Goal: Information Seeking & Learning: Learn about a topic

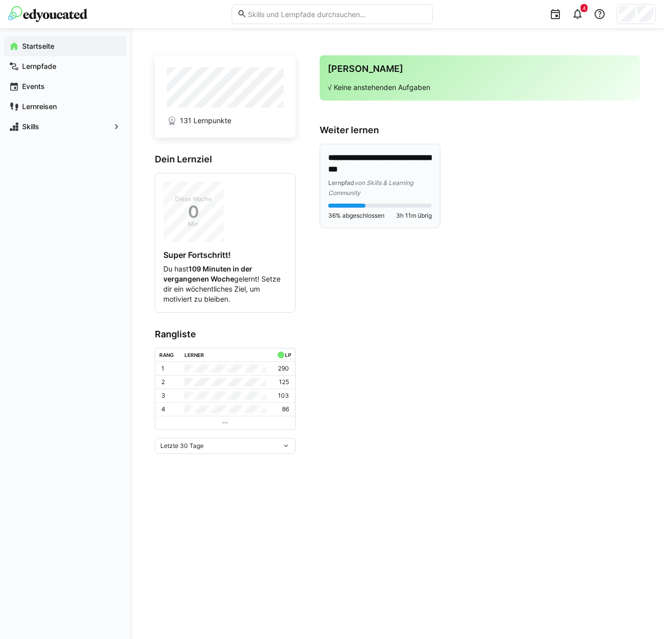
click at [367, 167] on p "**********" at bounding box center [379, 163] width 103 height 23
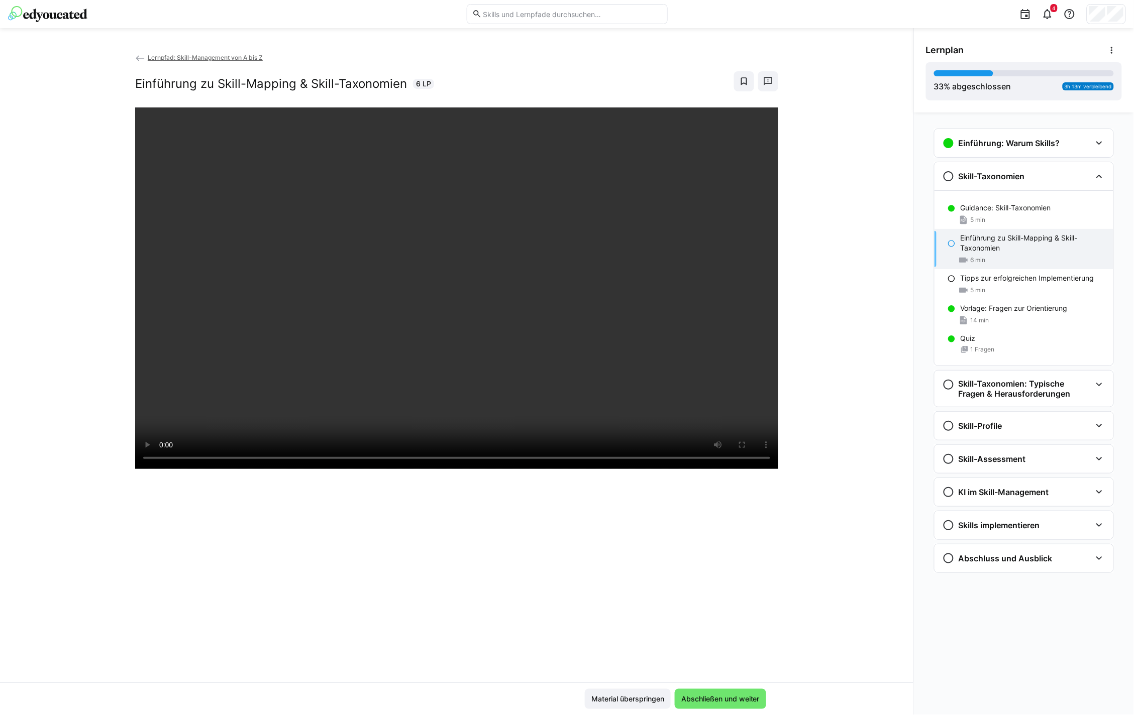
click at [671, 413] on div "Lernpfad: Skill-Management von A bis Z Einführung zu Skill-Mapping & Skill-Taxo…" at bounding box center [456, 367] width 913 height 631
click at [671, 227] on div "Lernpfad: Skill-Management von A bis Z Einführung zu Skill-Mapping & Skill-Taxo…" at bounding box center [456, 367] width 913 height 631
click at [671, 269] on div "Lernpfad: Skill-Management von A bis Z Einführung zu Skill-Mapping & Skill-Taxo…" at bounding box center [456, 367] width 913 height 631
click at [671, 319] on div "Lernpfad: Skill-Management von A bis Z Einführung zu Skill-Mapping & Skill-Taxo…" at bounding box center [456, 367] width 913 height 631
click at [671, 263] on div "Lernpfad: Skill-Management von A bis Z Einführung zu Skill-Mapping & Skill-Taxo…" at bounding box center [456, 367] width 913 height 631
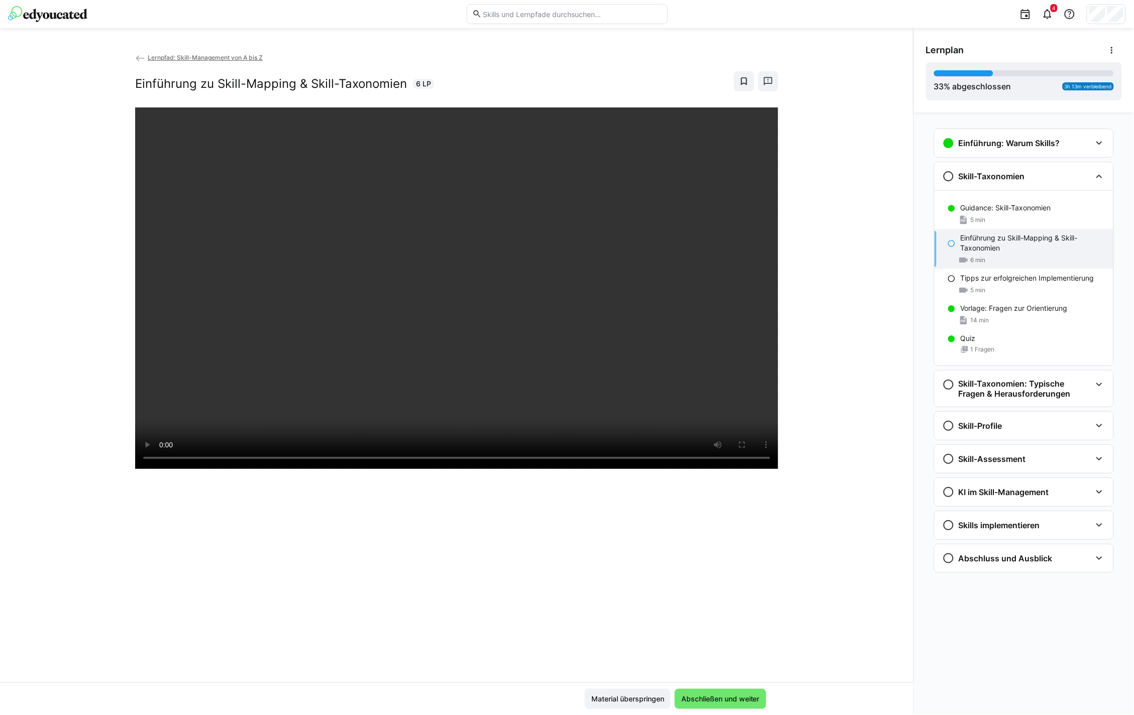
click at [671, 638] on div "Einführung: Warum Skills? Guidance: Grundlagen 4 min Wie Skills uns helfen, uns…" at bounding box center [1024, 414] width 220 height 603
click at [671, 365] on div "Lernpfad: Skill-Management von A bis Z Einführung zu Skill-Mapping & Skill-Taxo…" at bounding box center [456, 367] width 913 height 631
click at [671, 638] on span "Abschließen und weiter" at bounding box center [720, 699] width 81 height 10
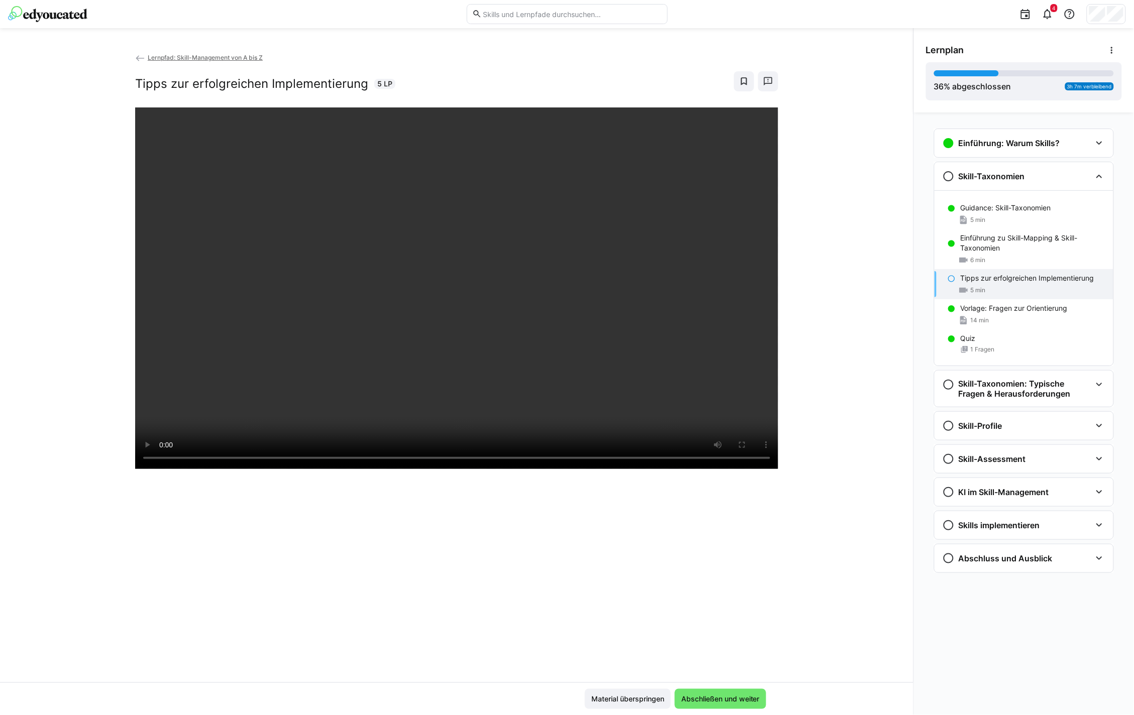
click at [89, 329] on div "Lernpfad: Skill-Management von A bis Z Tipps zur erfolgreichen Implementierung …" at bounding box center [456, 367] width 913 height 631
click at [671, 357] on div "Lernpfad: Skill-Management von A bis Z Tipps zur erfolgreichen Implementierung …" at bounding box center [456, 367] width 913 height 631
click at [671, 368] on div "Lernpfad: Skill-Management von A bis Z Tipps zur erfolgreichen Implementierung …" at bounding box center [456, 367] width 913 height 631
click at [671, 320] on div "14 min" at bounding box center [1033, 321] width 145 height 10
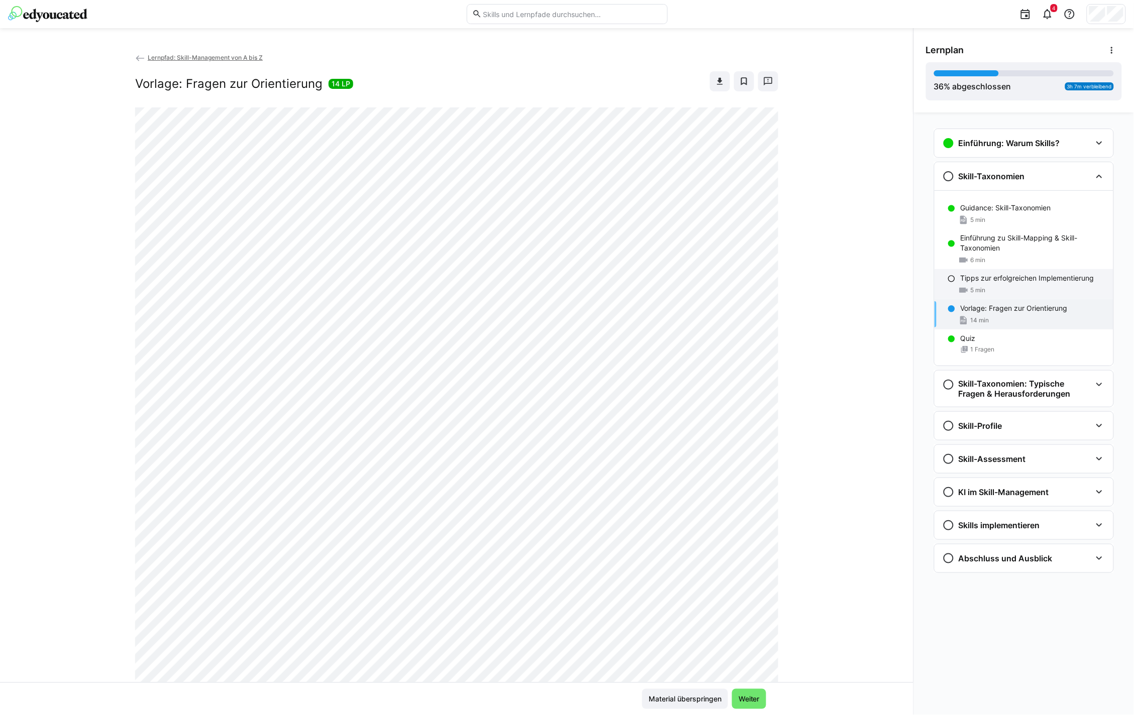
click at [671, 280] on p "Tipps zur erfolgreichen Implementierung" at bounding box center [1028, 278] width 134 height 10
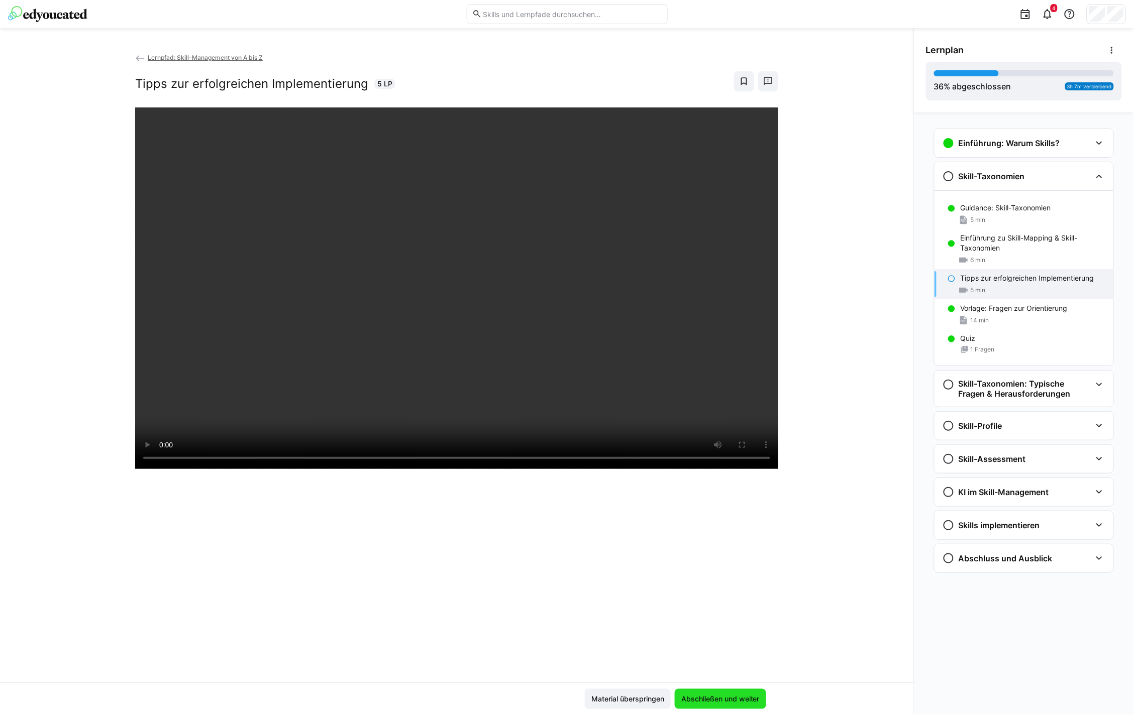
click at [671, 638] on span "Abschließen und weiter" at bounding box center [720, 699] width 81 height 10
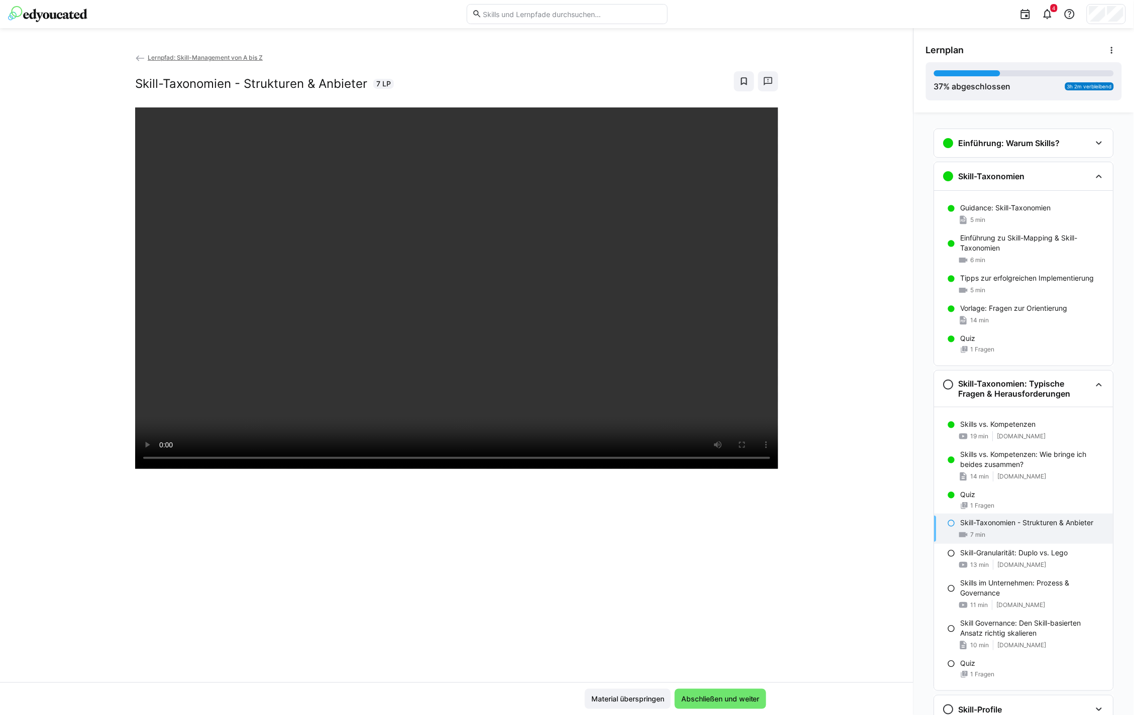
click at [529, 535] on div at bounding box center [456, 465] width 643 height 715
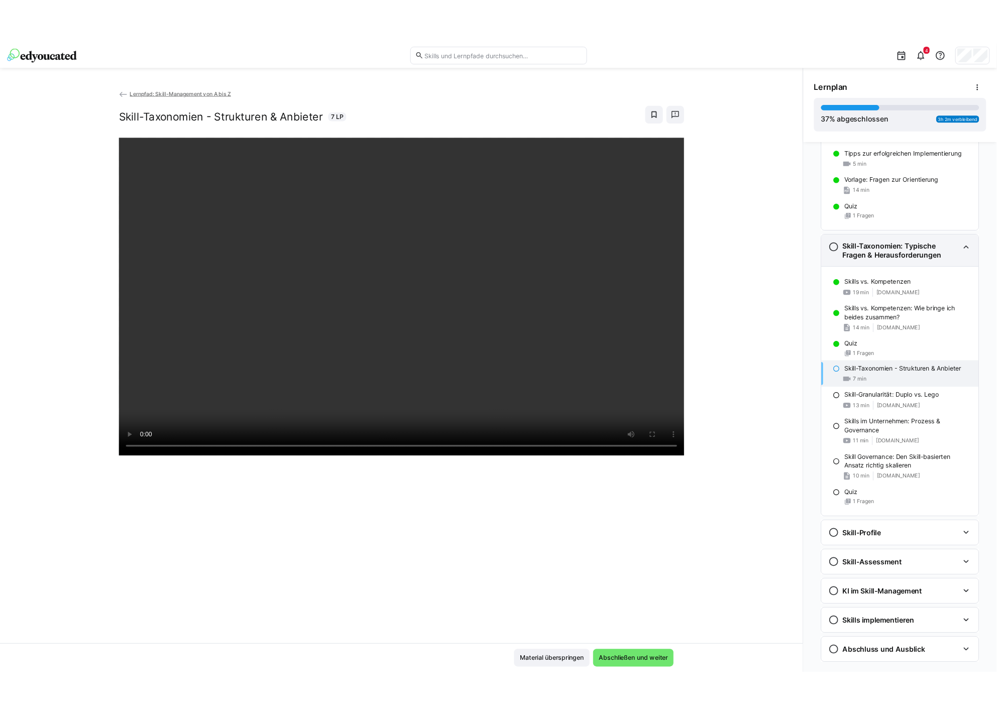
scroll to position [173, 0]
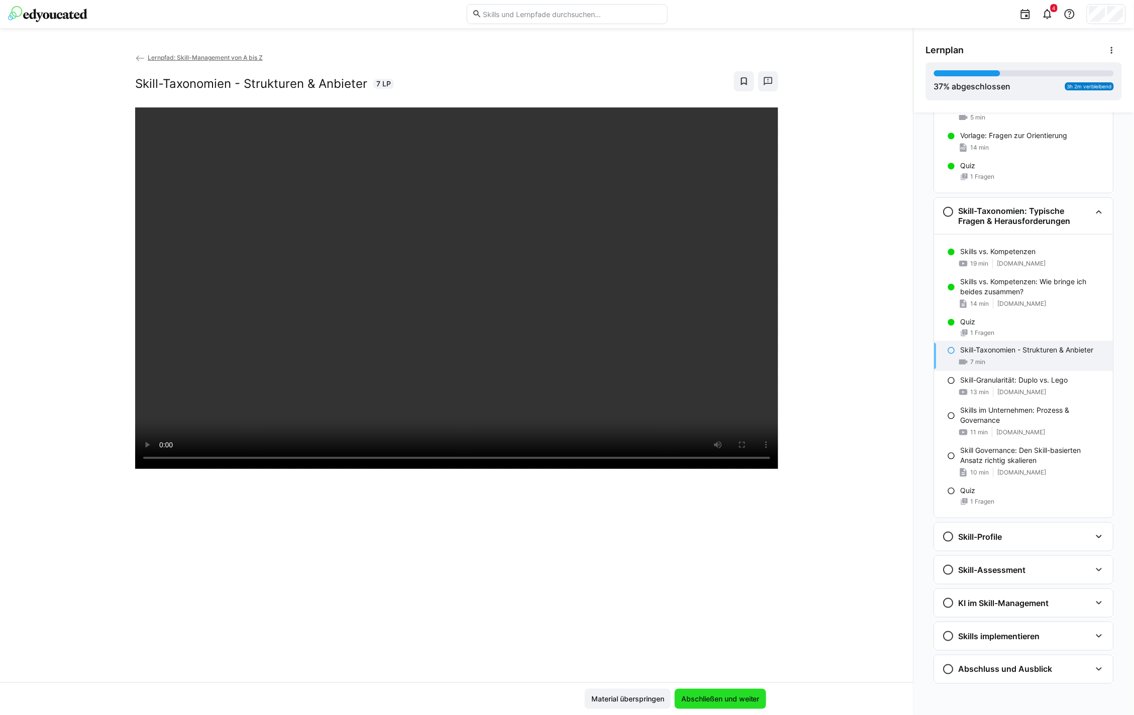
click at [671, 638] on span "Abschließen und weiter" at bounding box center [720, 699] width 81 height 10
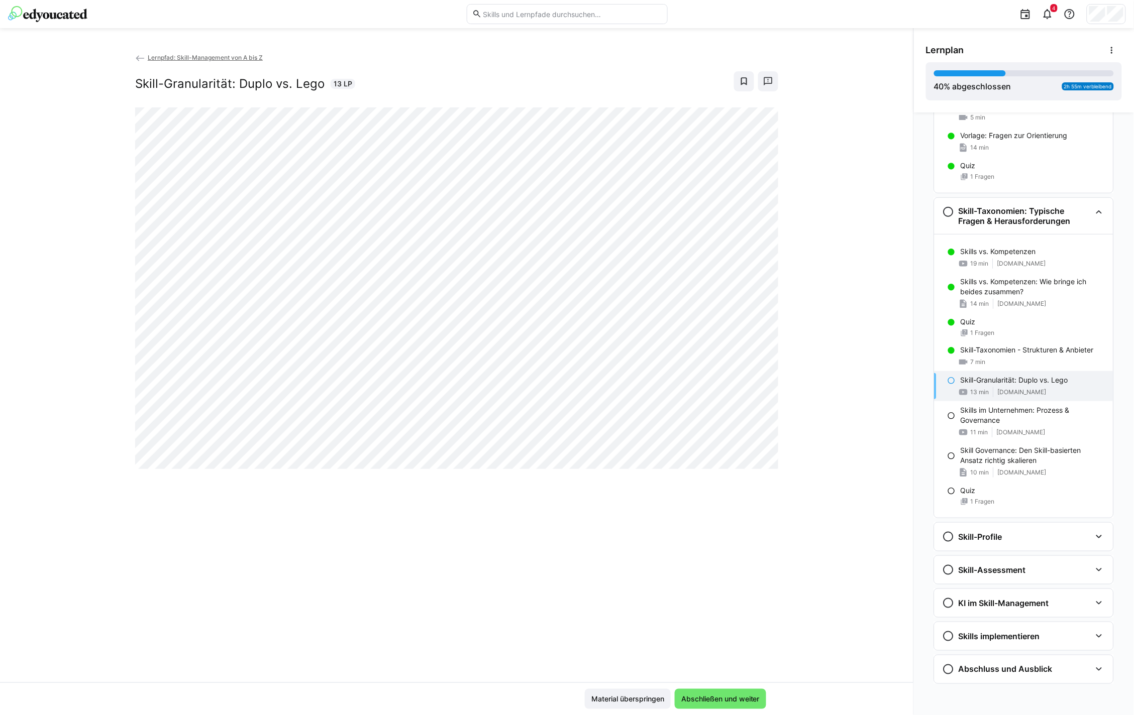
click at [671, 133] on div "Lernpfad: Skill-Management von A bis Z Skill-Granularität: Duplo vs. Lego 13 LP" at bounding box center [456, 367] width 913 height 631
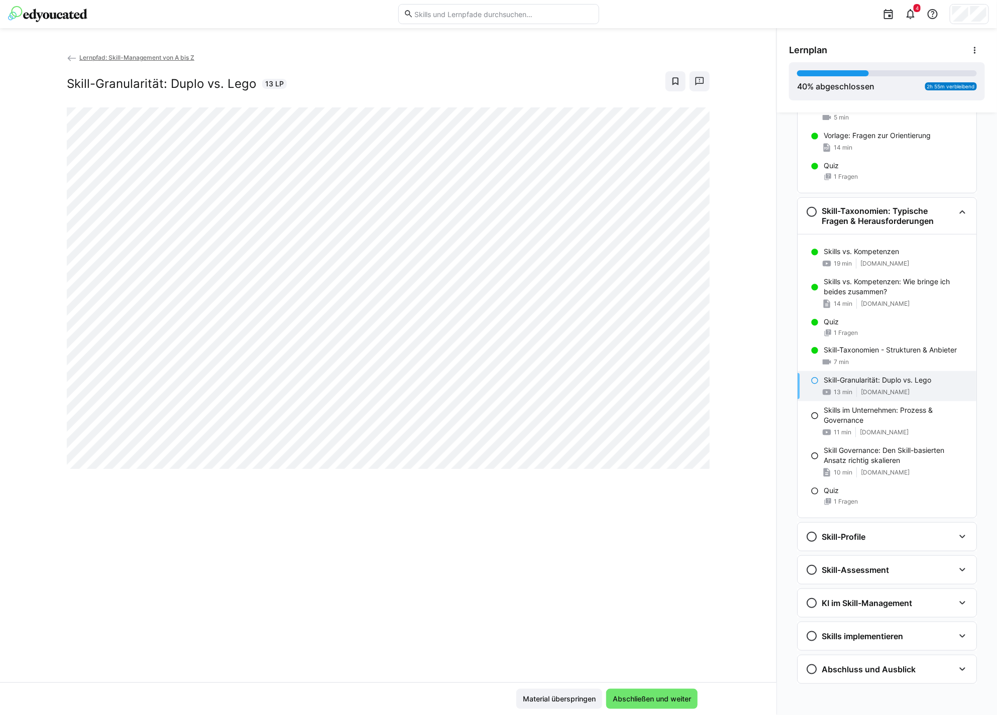
click at [671, 279] on div "Lernpfad: Skill-Management von A bis Z Skill-Granularität: Duplo vs. Lego 13 LP" at bounding box center [388, 367] width 777 height 631
click at [653, 638] on span "Abschließen und weiter" at bounding box center [651, 699] width 81 height 10
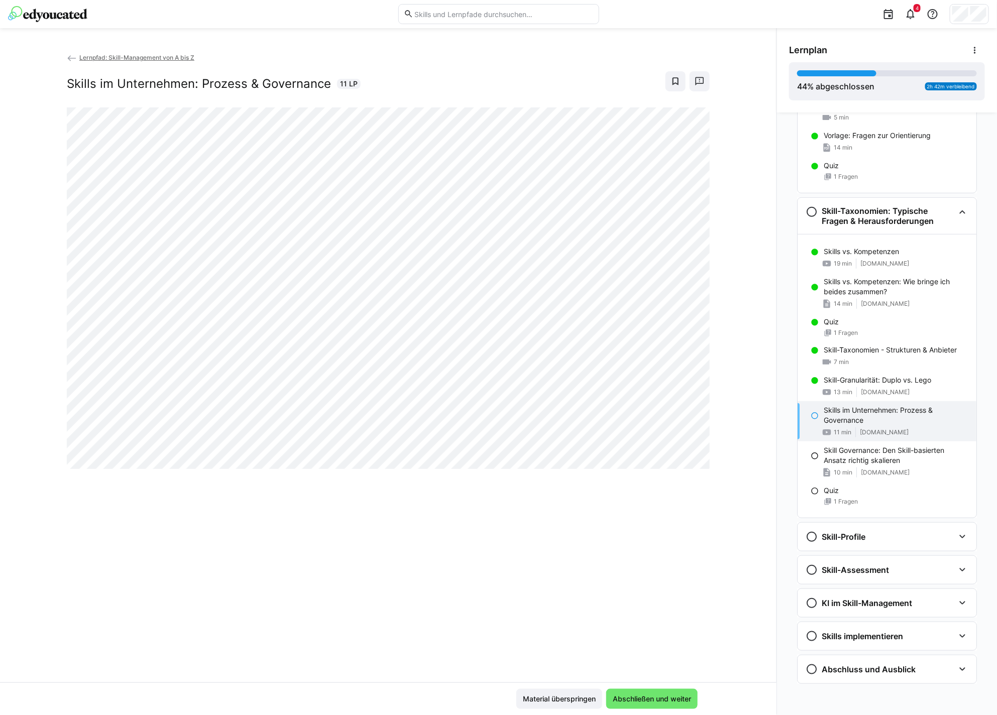
click at [671, 590] on div "Lernpfad: Skill-Management von A bis Z Skills im Unternehmen: Prozess & Governa…" at bounding box center [388, 367] width 777 height 631
click at [621, 638] on span "Abschließen und weiter" at bounding box center [651, 699] width 81 height 10
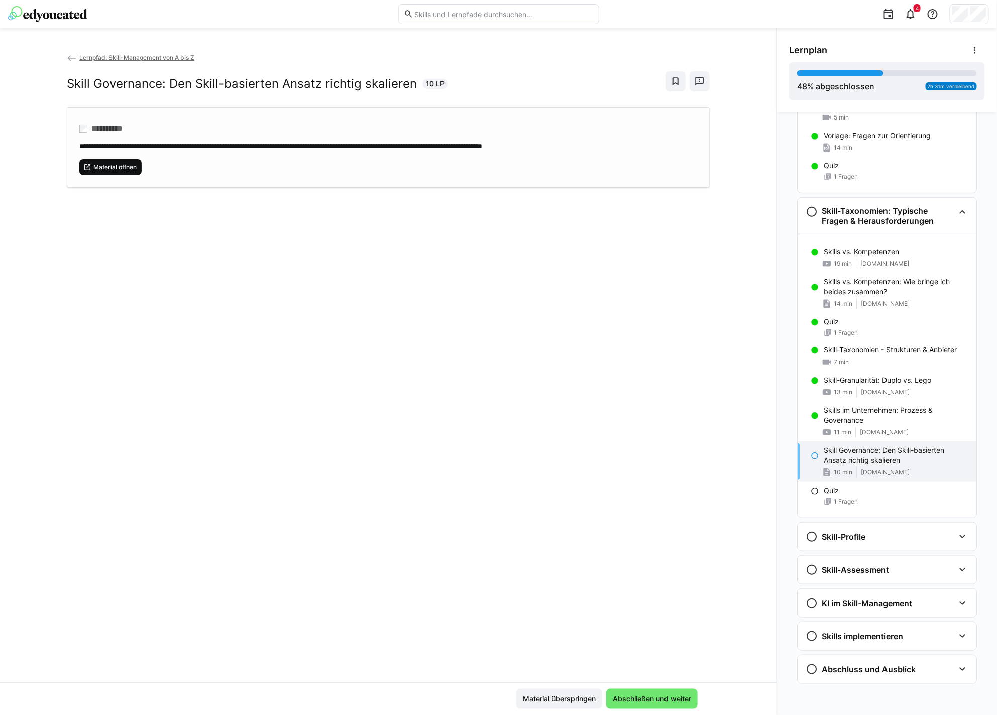
click at [112, 171] on span "Material öffnen" at bounding box center [110, 167] width 62 height 16
